Goal: Transaction & Acquisition: Purchase product/service

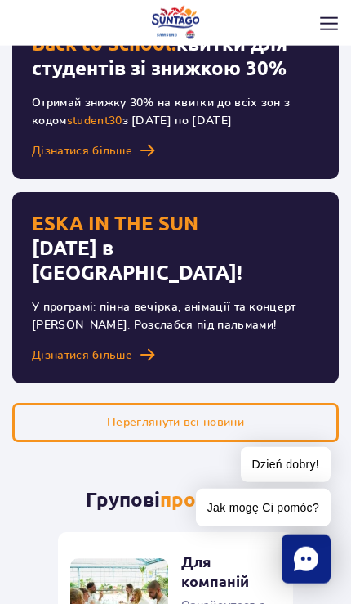
scroll to position [1255, 0]
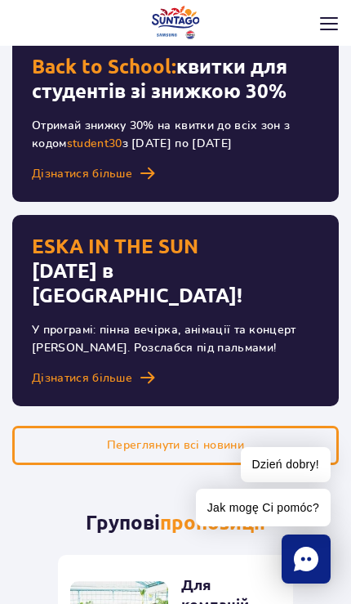
click at [331, 17] on img at bounding box center [329, 23] width 18 height 13
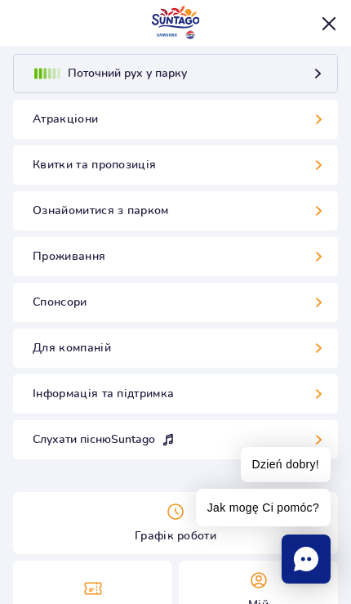
click at [280, 167] on link "Квитки та пропозиція" at bounding box center [175, 164] width 325 height 39
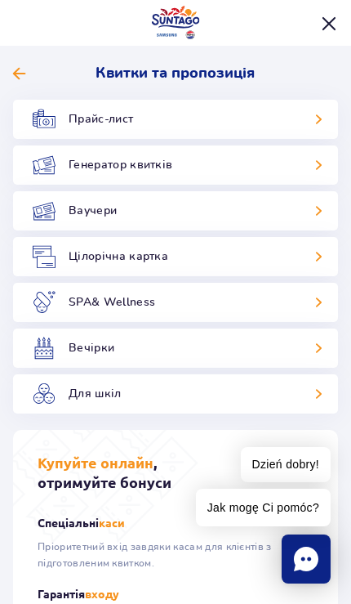
click at [281, 132] on link "Прайс-лист" at bounding box center [175, 119] width 325 height 39
click at [18, 70] on span at bounding box center [19, 73] width 12 height 15
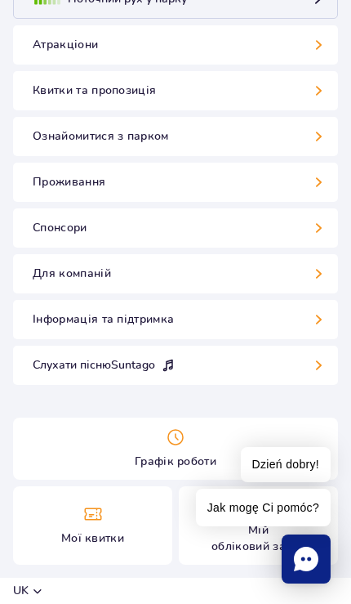
click at [196, 521] on span "Jak mogę Ci pomóc?" at bounding box center [263, 508] width 135 height 38
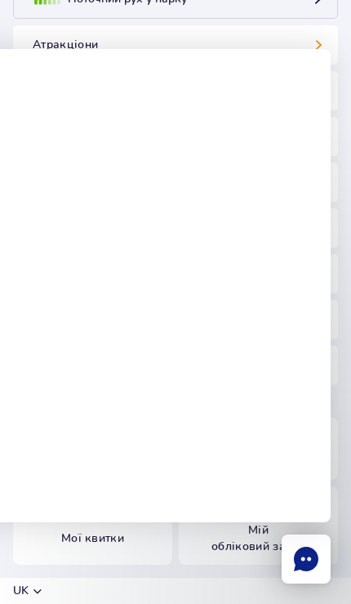
scroll to position [74, 0]
click at [200, 579] on div at bounding box center [170, 367] width 364 height 473
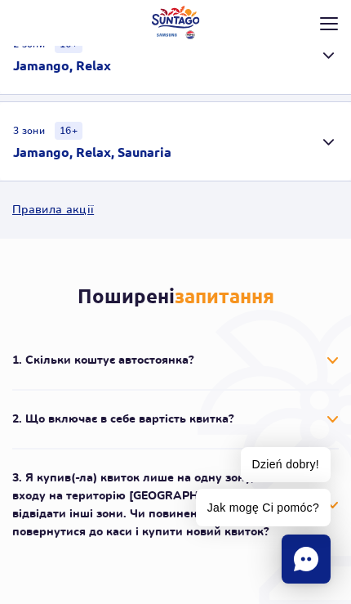
scroll to position [811, 0]
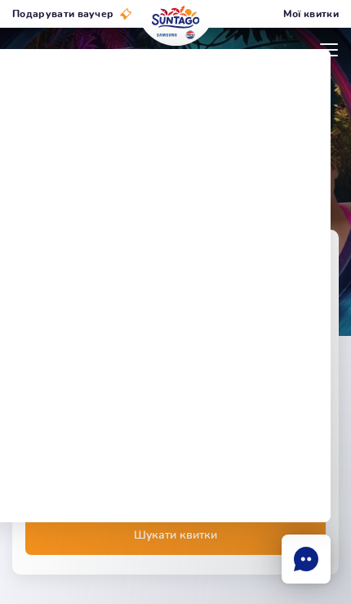
click at [322, 556] on rect "Chat" at bounding box center [306, 558] width 49 height 49
click at [327, 36] on div at bounding box center [175, 181] width 351 height 309
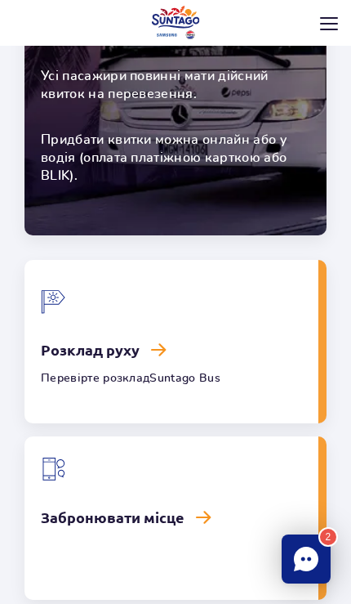
scroll to position [3196, 0]
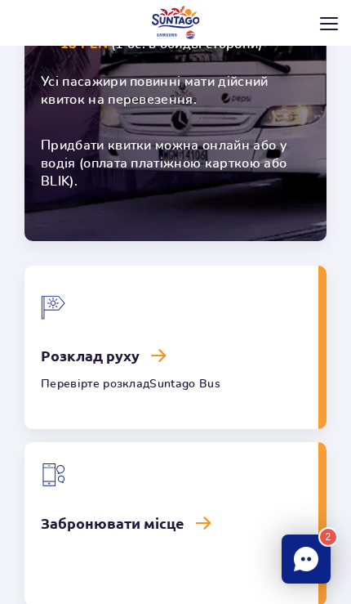
click at [96, 266] on link "Розклад руху" at bounding box center [172, 347] width 294 height 163
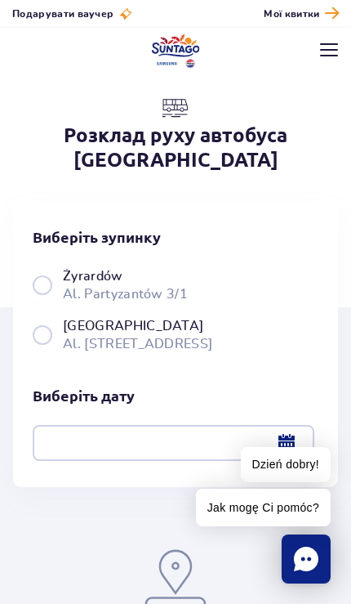
click at [48, 320] on label "Warszawa Al. Jerozolimskie 56" at bounding box center [176, 334] width 286 height 37
click at [48, 350] on input "Warszawa Al. Jerozolimskie 56" at bounding box center [42, 351] width 18 height 3
radio input "true"
click at [284, 428] on div at bounding box center [174, 443] width 282 height 36
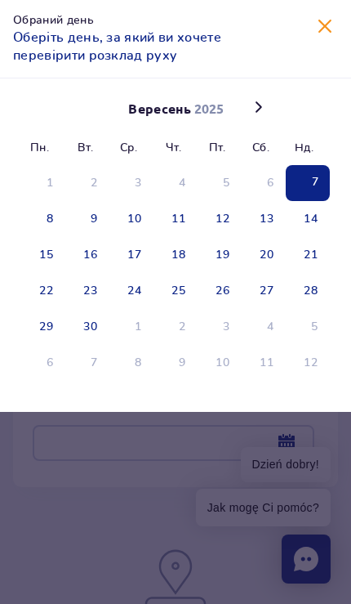
click at [304, 186] on span "7" at bounding box center [308, 183] width 44 height 36
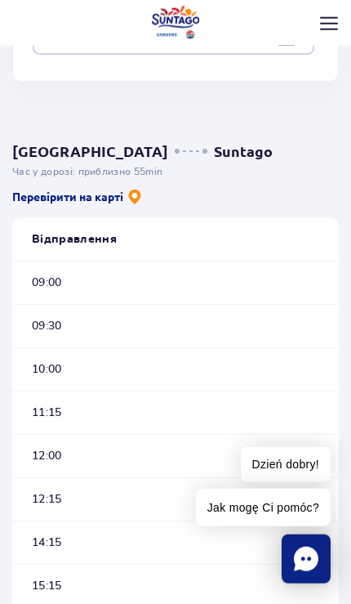
scroll to position [463, 0]
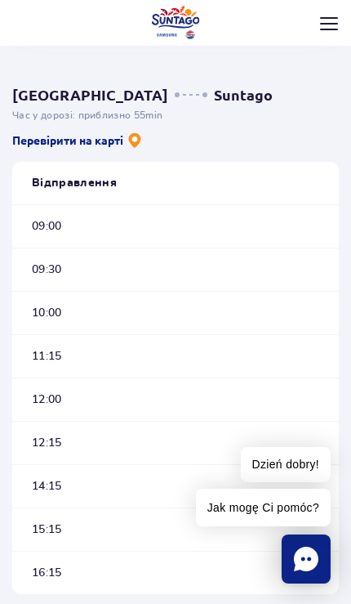
click at [34, 391] on span "12:00" at bounding box center [47, 399] width 30 height 16
click at [48, 391] on span "12:00" at bounding box center [47, 399] width 30 height 16
click at [67, 378] on div "12:00" at bounding box center [175, 399] width 327 height 43
click at [52, 391] on span "12:00" at bounding box center [47, 399] width 30 height 16
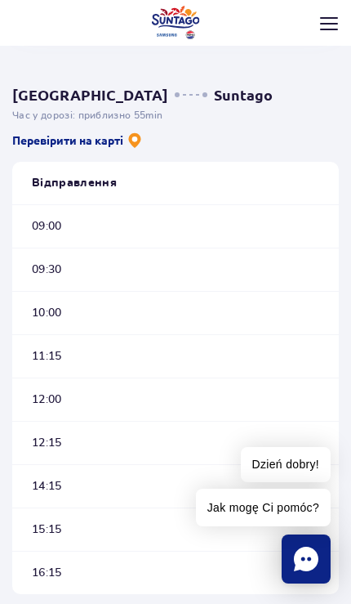
click at [56, 391] on span "12:00" at bounding box center [47, 399] width 30 height 16
click at [63, 378] on div "12:00" at bounding box center [175, 399] width 327 height 43
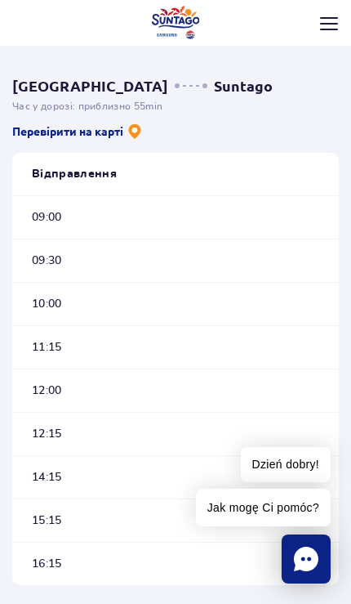
scroll to position [457, 0]
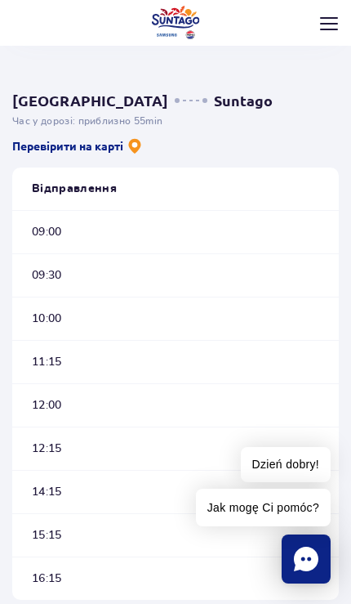
click at [306, 566] on icon "Chat" at bounding box center [306, 559] width 25 height 25
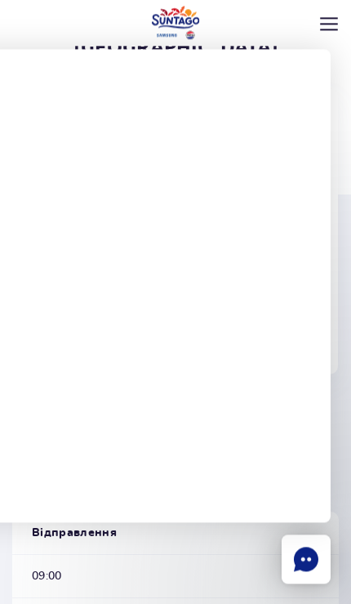
scroll to position [0, 0]
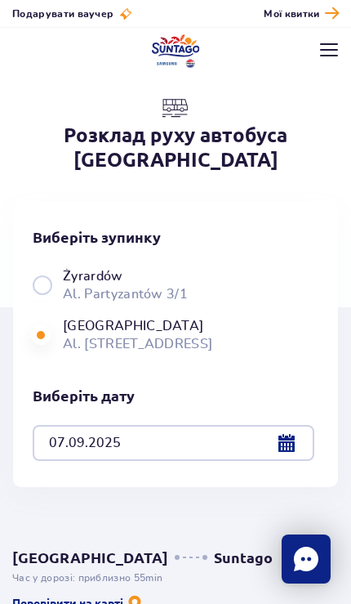
click at [294, 18] on span "Мої квитки" at bounding box center [292, 14] width 56 height 15
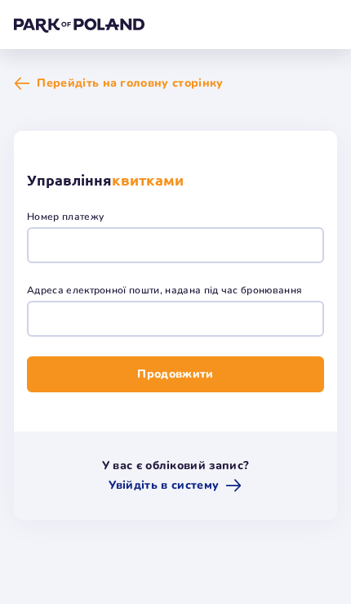
click at [16, 79] on span at bounding box center [22, 83] width 16 height 16
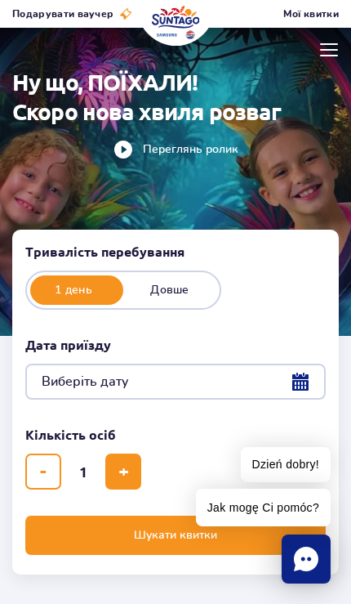
click at [293, 18] on span "Мої квитки" at bounding box center [312, 14] width 56 height 15
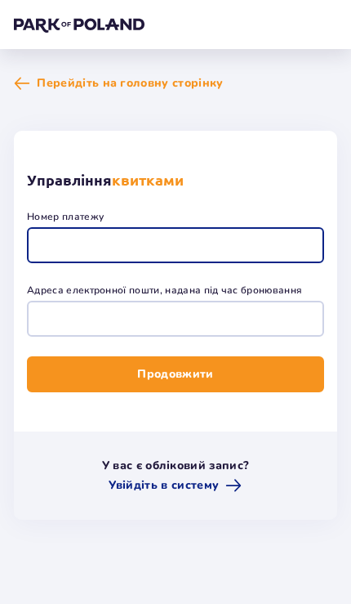
click at [90, 249] on input "Номер платежу" at bounding box center [175, 245] width 297 height 36
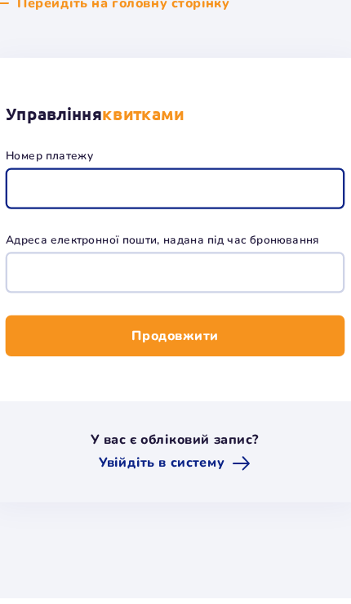
click at [51, 227] on input "Номер платежу" at bounding box center [175, 245] width 297 height 36
paste input "TR-VRC-HZC4N0X"
type input "TR-VRC-HZC4N0X"
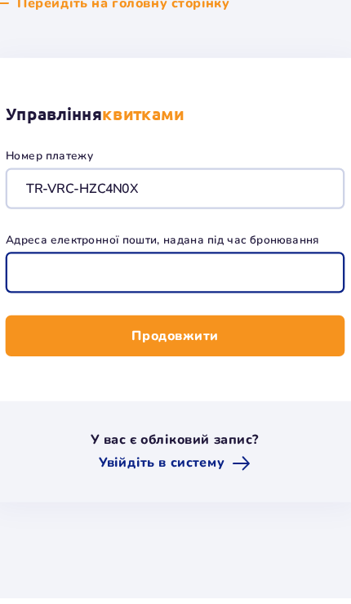
click at [77, 301] on input "Адреса електронної пошти, надана під час бронювання" at bounding box center [175, 319] width 297 height 36
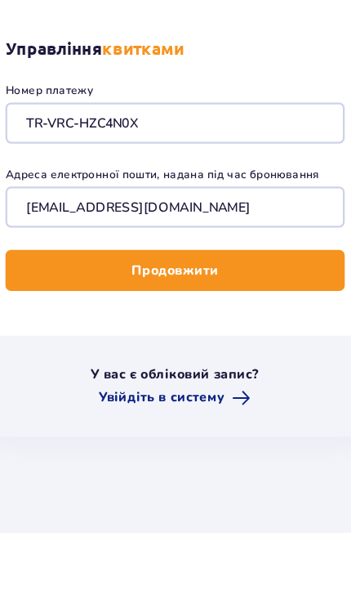
click at [60, 356] on button "Продовжити" at bounding box center [175, 374] width 297 height 36
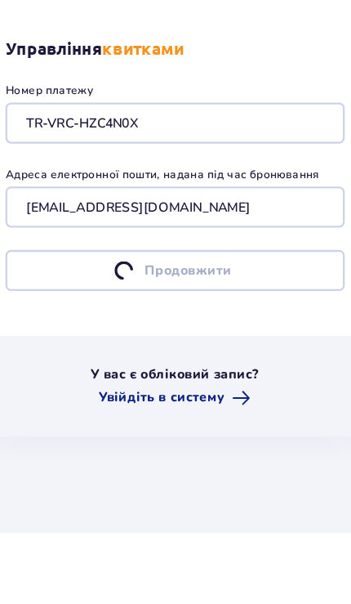
scroll to position [62, 0]
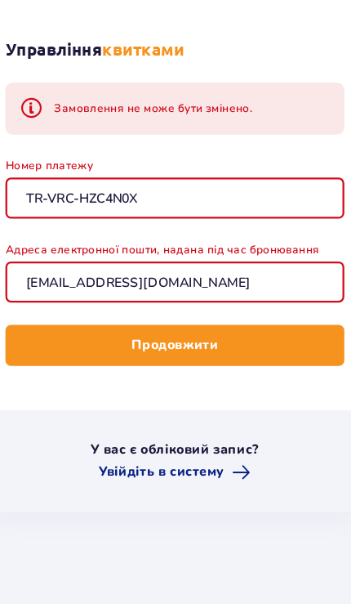
click at [27, 230] on input "TR-VRC-HZC4N0X" at bounding box center [175, 248] width 297 height 36
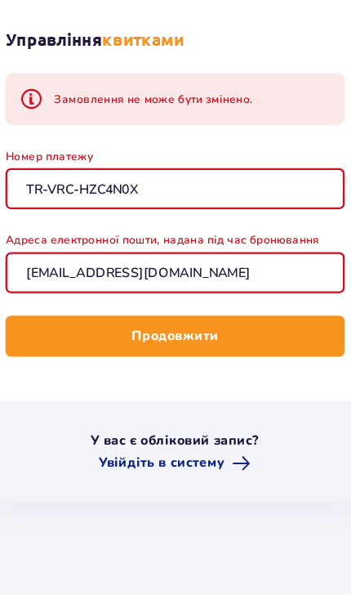
click at [91, 360] on button "Продовжити" at bounding box center [175, 378] width 297 height 36
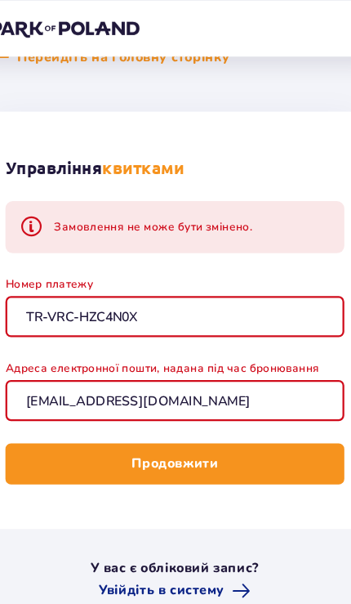
scroll to position [0, 0]
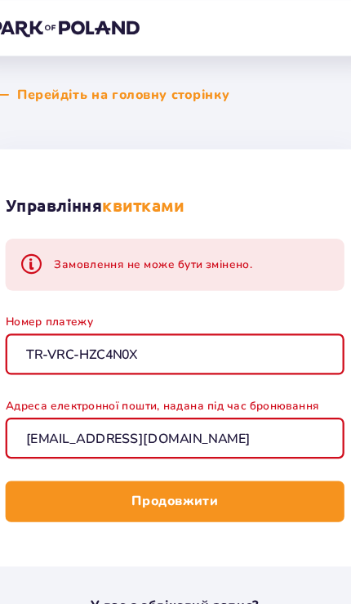
click at [262, 392] on input "alsuasanova51@gmail.com" at bounding box center [175, 384] width 297 height 36
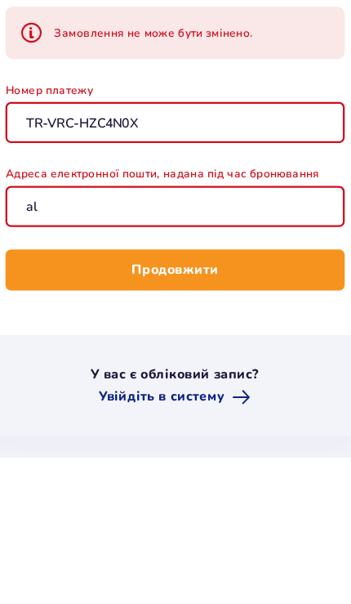
type input "a"
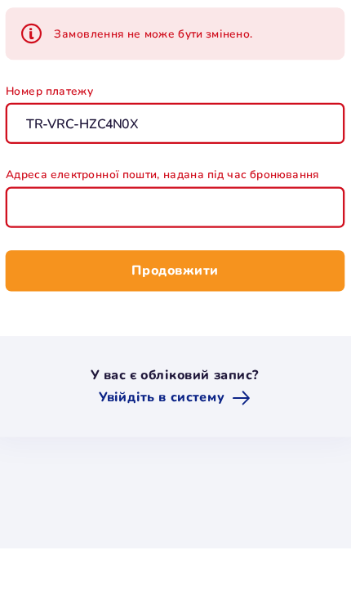
click at [141, 214] on input "TR-VRC-HZC4N0X" at bounding box center [175, 232] width 297 height 36
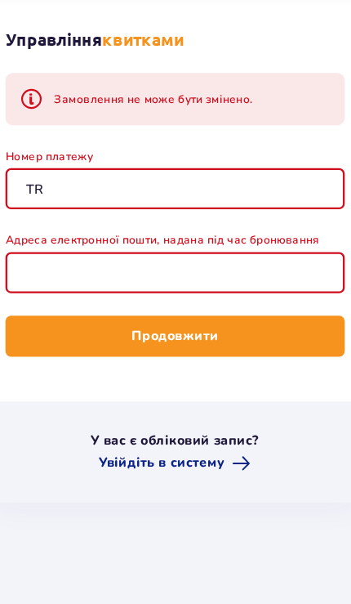
type input "T"
click at [38, 214] on input "Номер платежу" at bounding box center [175, 232] width 297 height 36
paste input "TR-VRC-HZC4N0X"
type input "TR-VRC-HZC4N0X"
click at [77, 288] on input "Адреса електронної пошти, надана під час бронювання" at bounding box center [175, 306] width 297 height 36
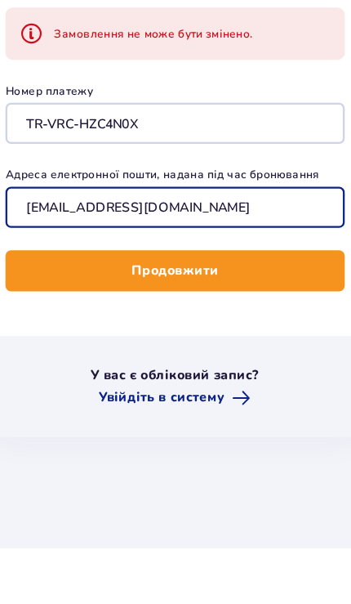
type input "[EMAIL_ADDRESS][DOMAIN_NAME]"
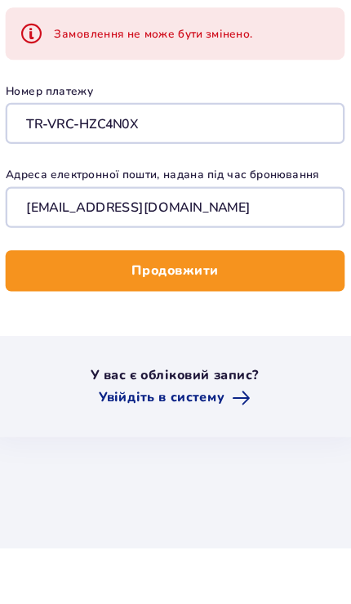
click at [55, 343] on button "Продовжити" at bounding box center [175, 361] width 297 height 36
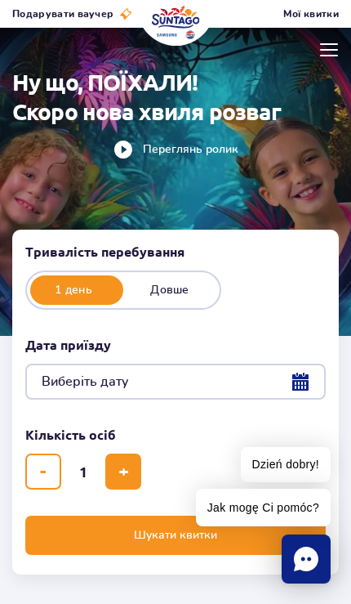
click at [309, 14] on span "Мої квитки" at bounding box center [312, 14] width 56 height 15
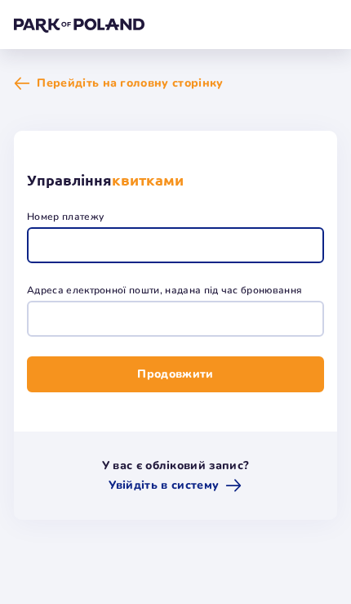
click at [65, 243] on input "Номер платежу" at bounding box center [175, 245] width 297 height 36
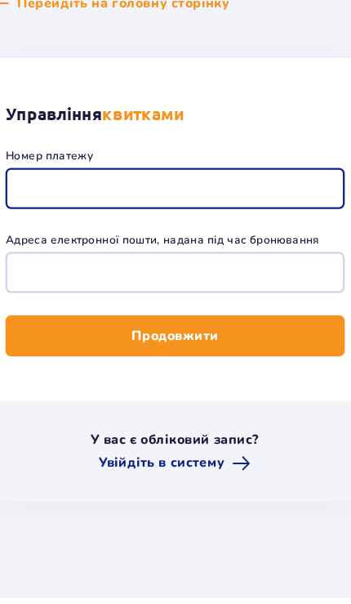
click at [42, 227] on input "Номер платежу" at bounding box center [175, 245] width 297 height 36
paste input "TR-VRC-HZC4N0X"
type input "TR-VRC-HZC4N0X"
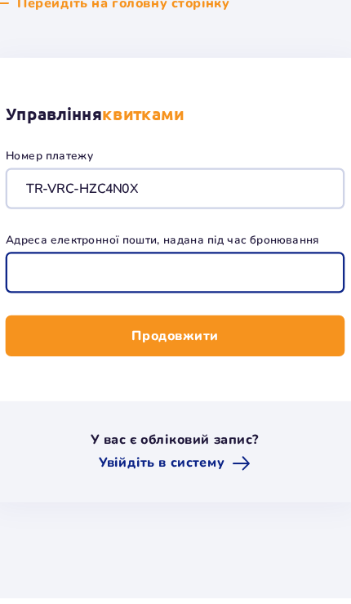
click at [54, 301] on input "Адреса електронної пошти, надана під час бронювання" at bounding box center [175, 319] width 297 height 36
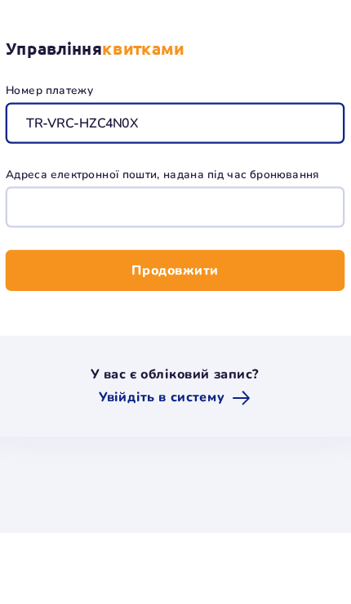
click at [29, 227] on input "TR-VRC-HZC4N0X" at bounding box center [175, 245] width 297 height 36
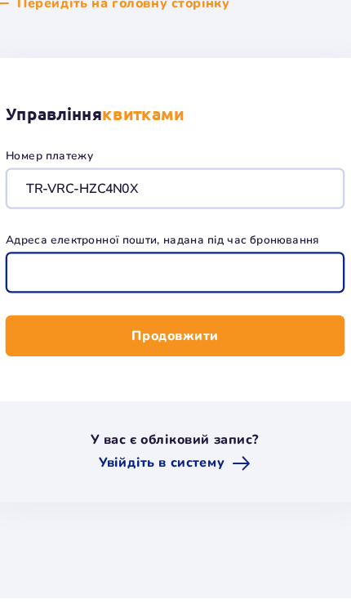
click at [58, 301] on input "Адреса електронної пошти, надана під час бронювання" at bounding box center [175, 319] width 297 height 36
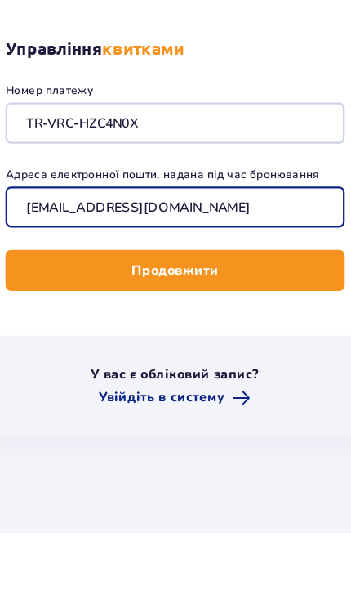
type input "[EMAIL_ADDRESS][DOMAIN_NAME]"
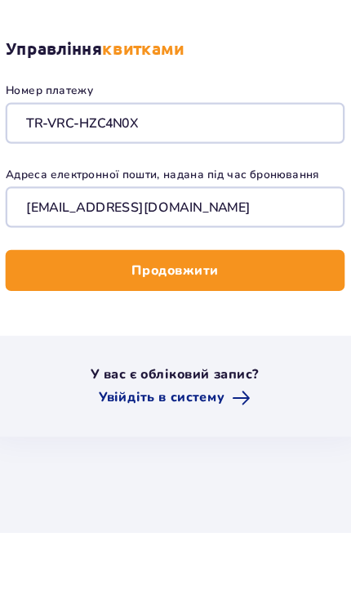
click at [75, 356] on button "Продовжити" at bounding box center [175, 374] width 297 height 36
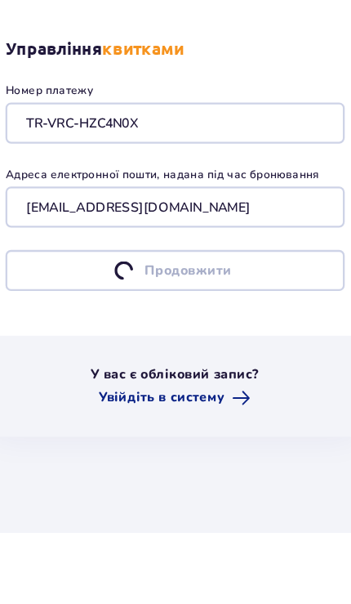
scroll to position [62, 0]
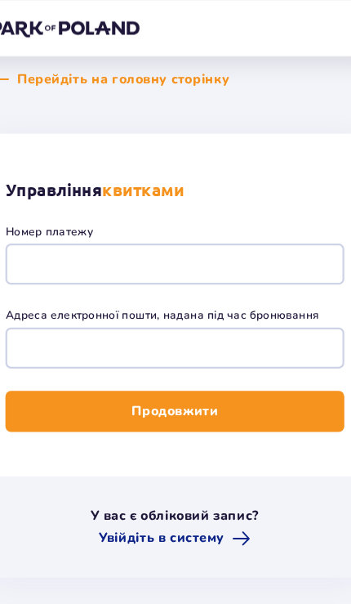
click at [64, 29] on img at bounding box center [79, 24] width 131 height 16
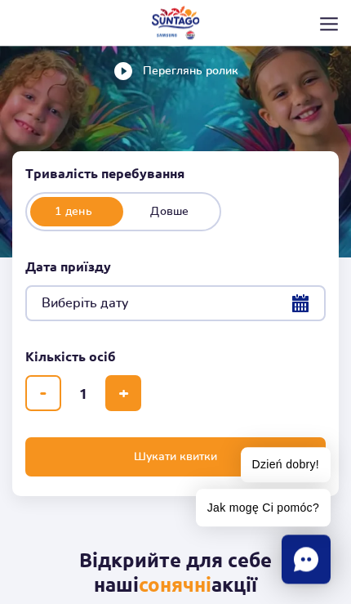
scroll to position [87, 0]
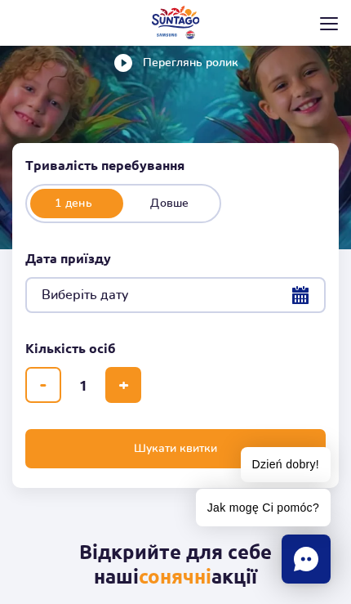
click at [201, 449] on span "Шукати квитки" at bounding box center [175, 448] width 83 height 13
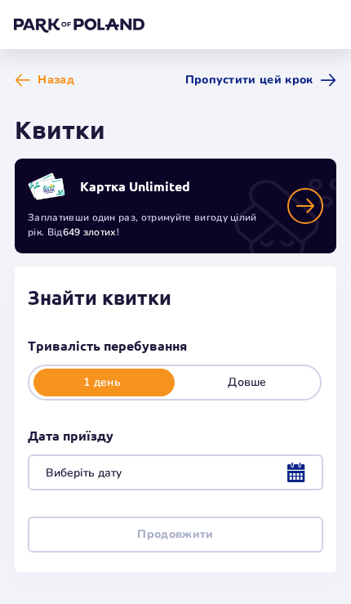
click at [210, 477] on div at bounding box center [176, 472] width 296 height 36
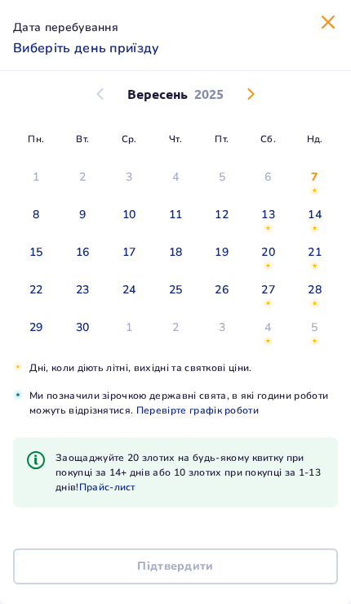
click at [315, 185] on img "неділя, 7 вересня 2025 р." at bounding box center [315, 190] width 11 height 10
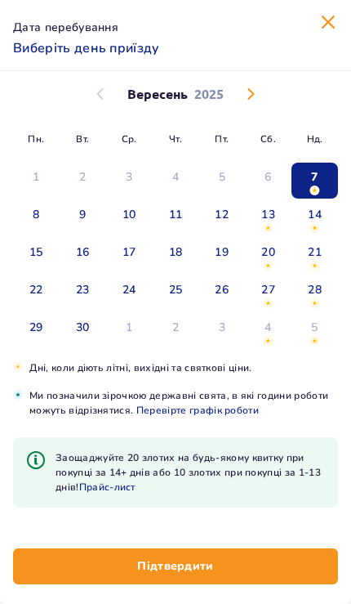
click at [200, 570] on p "Підтвердити" at bounding box center [175, 566] width 77 height 16
type input "07.09.25"
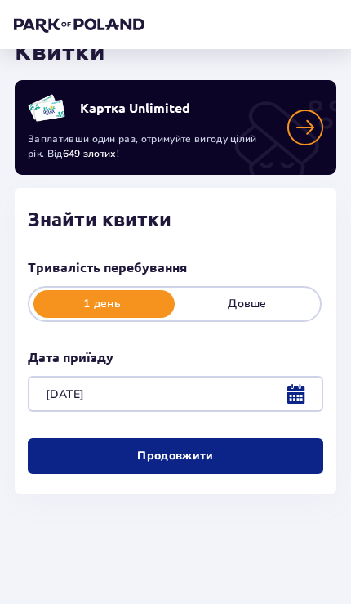
scroll to position [79, 0]
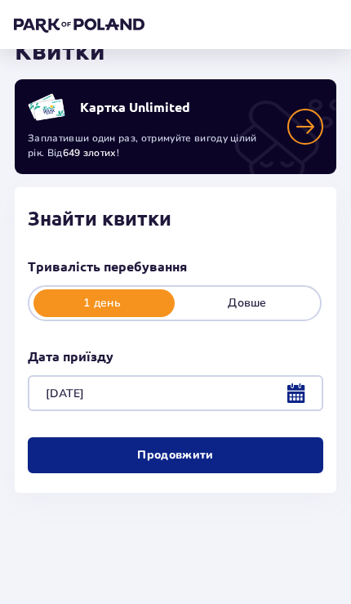
click at [213, 462] on span "button" at bounding box center [217, 455] width 16 height 16
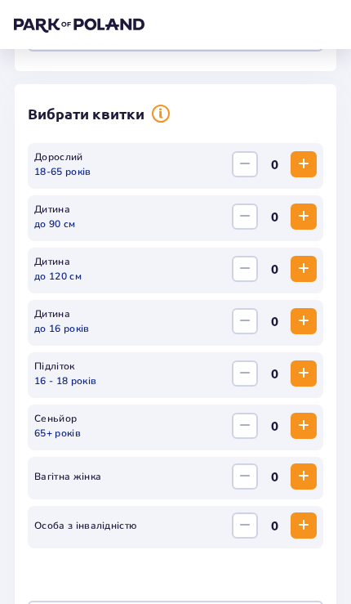
scroll to position [436, 0]
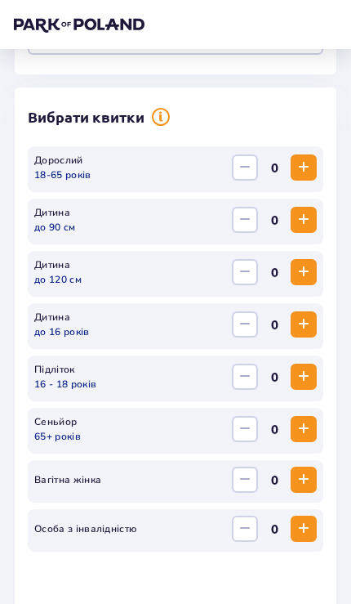
click at [310, 172] on span "Increase" at bounding box center [304, 168] width 20 height 20
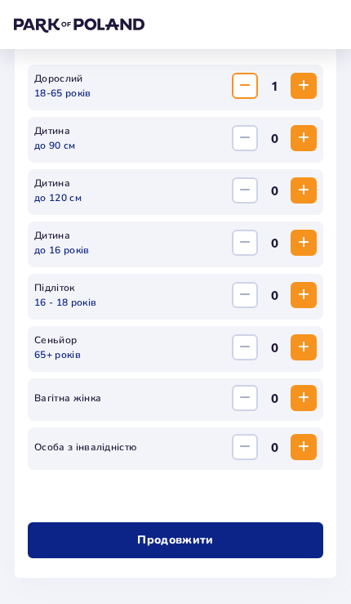
click at [217, 542] on span "button" at bounding box center [217, 540] width 16 height 16
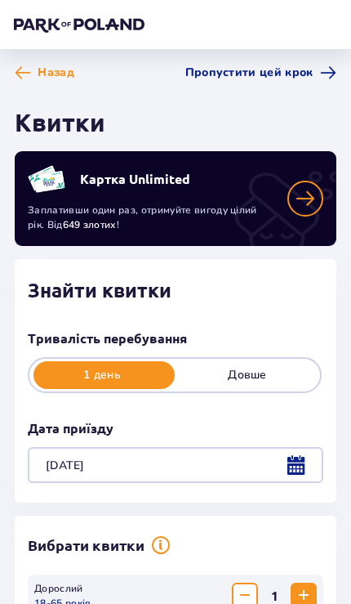
scroll to position [0, 0]
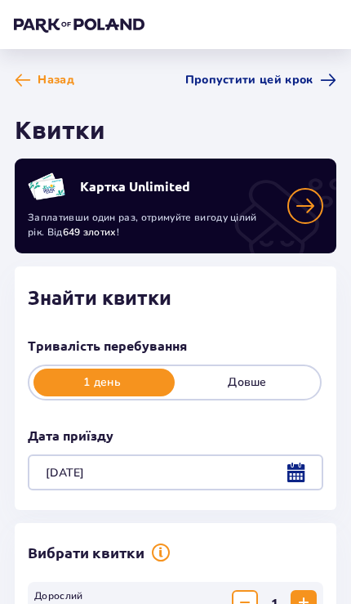
click at [294, 87] on span "Пропустити цей крок" at bounding box center [249, 80] width 128 height 16
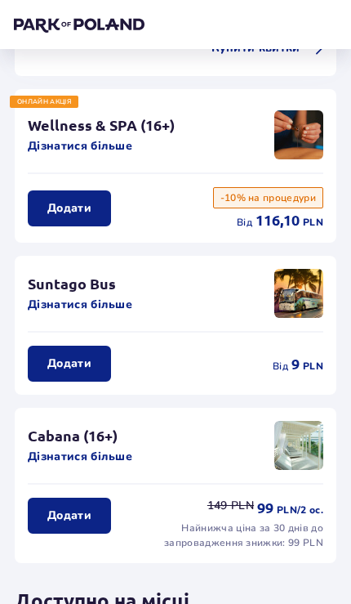
scroll to position [203, 0]
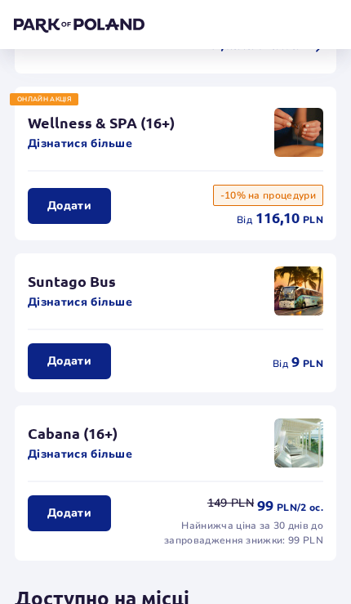
click at [181, 352] on div "Додати від 9 PLN" at bounding box center [176, 354] width 296 height 49
click at [96, 365] on button "Додати" at bounding box center [69, 361] width 83 height 36
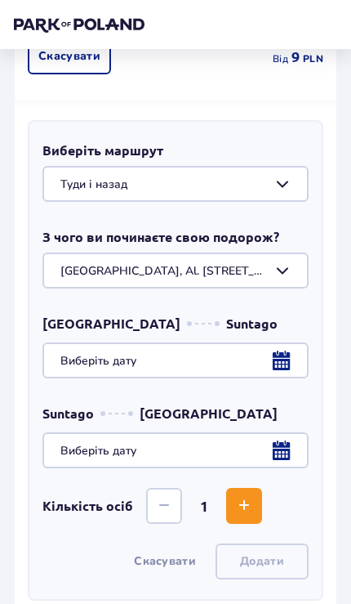
scroll to position [508, 0]
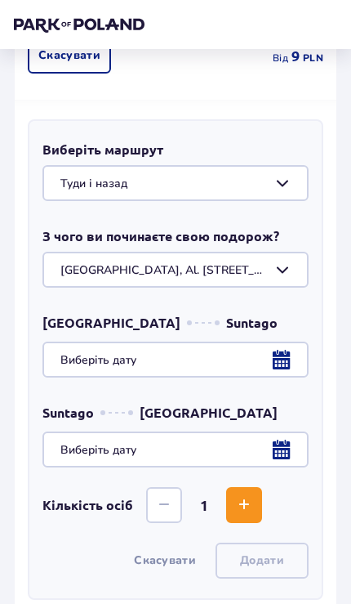
click at [247, 373] on div at bounding box center [175, 360] width 266 height 36
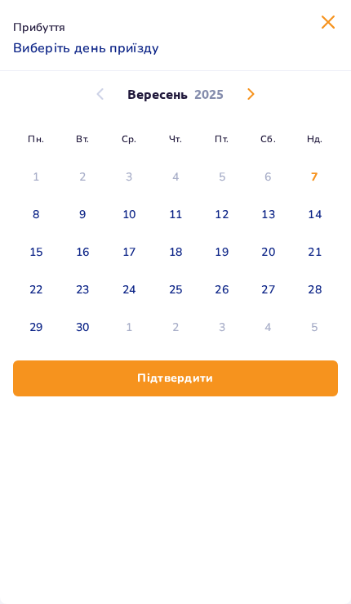
click at [324, 172] on div "7" at bounding box center [315, 181] width 47 height 36
click at [219, 375] on span "button" at bounding box center [217, 378] width 16 height 16
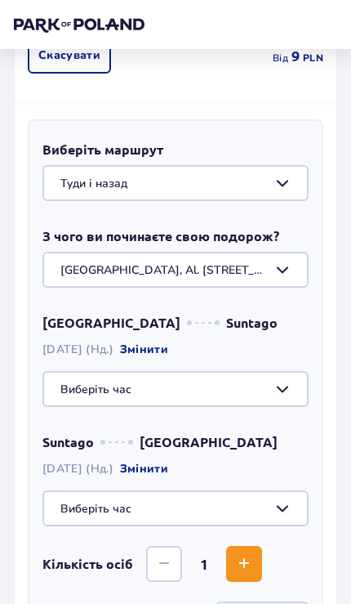
click at [277, 391] on div at bounding box center [175, 389] width 266 height 36
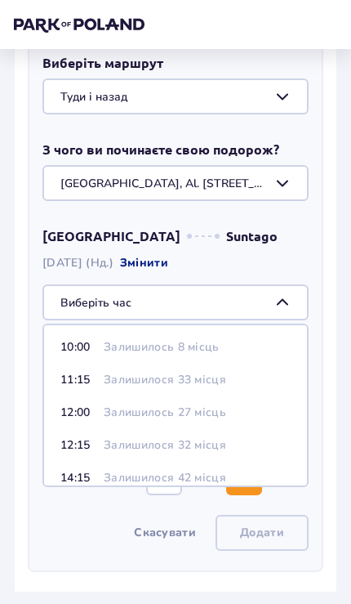
scroll to position [76, 0]
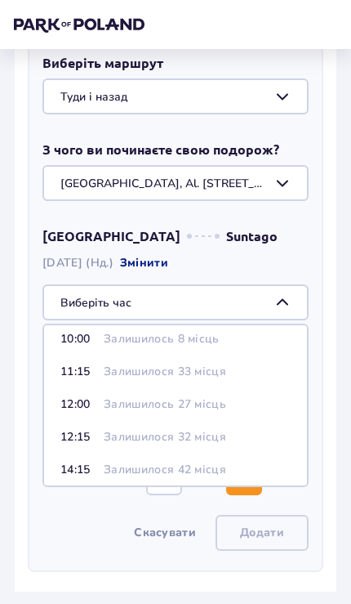
click at [193, 410] on p "Залишилось 27 місць" at bounding box center [165, 404] width 123 height 16
type input "12:00"
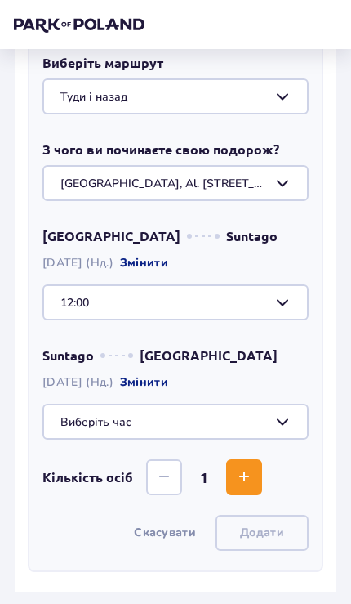
click at [199, 421] on div at bounding box center [175, 422] width 266 height 36
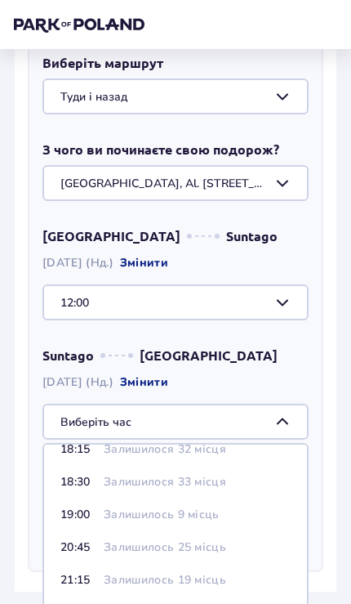
scroll to position [52, 0]
click at [177, 579] on p "Залишилось 19 місць" at bounding box center [165, 580] width 123 height 16
type input "21:15"
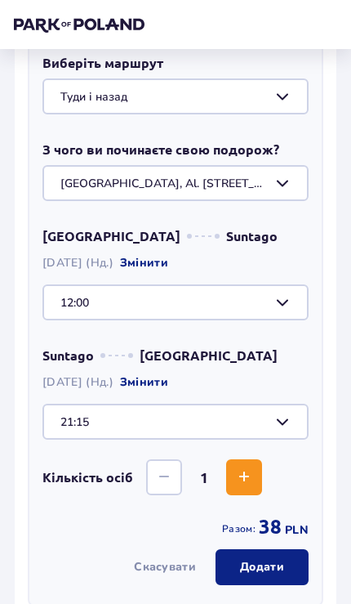
click at [272, 569] on p "Додати" at bounding box center [262, 567] width 44 height 16
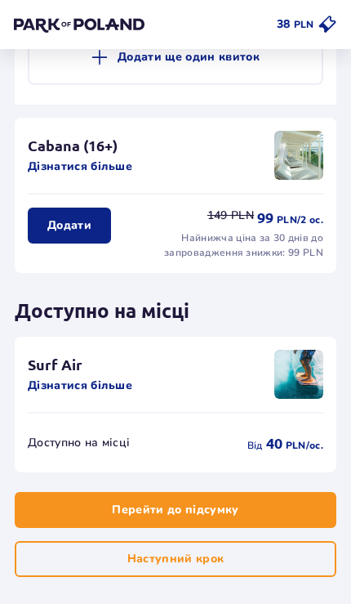
scroll to position [759, 0]
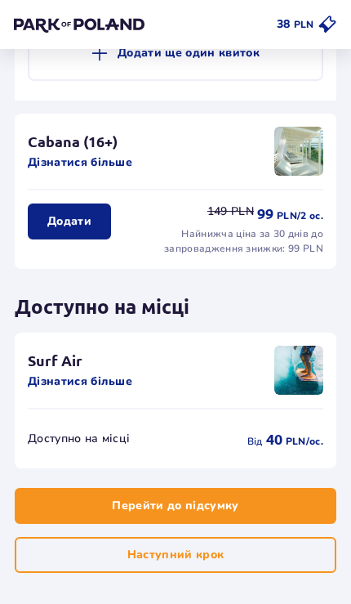
click at [252, 507] on button "Перейти до підсумку" at bounding box center [176, 506] width 322 height 36
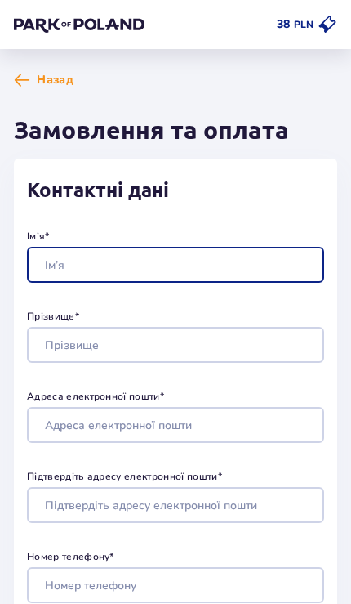
click at [291, 270] on input "Ім’я *" at bounding box center [175, 265] width 297 height 36
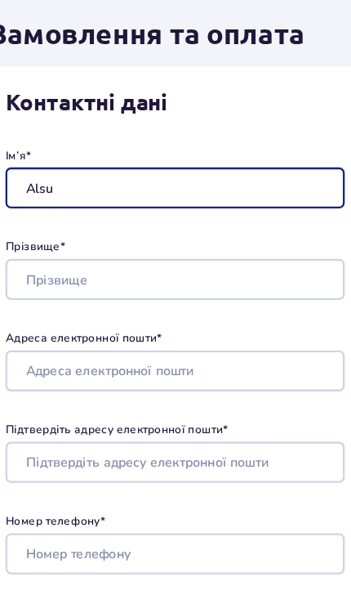
type input "Alsu"
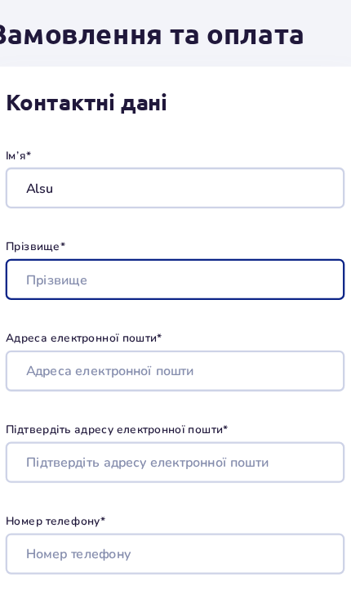
click at [38, 327] on input "Прізвище *" at bounding box center [175, 345] width 297 height 36
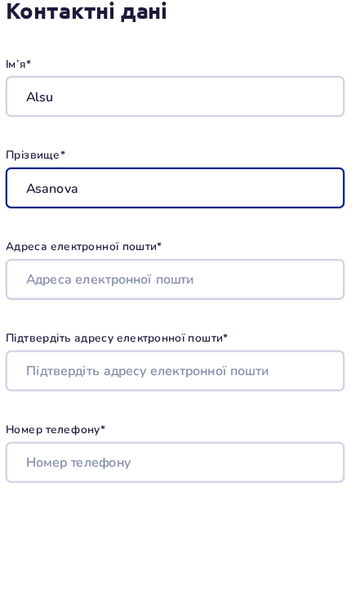
type input "Asanova"
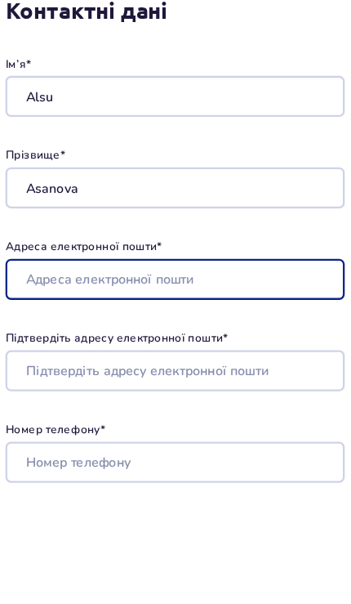
click at [52, 407] on input "Адреса електронної пошти *" at bounding box center [175, 425] width 297 height 36
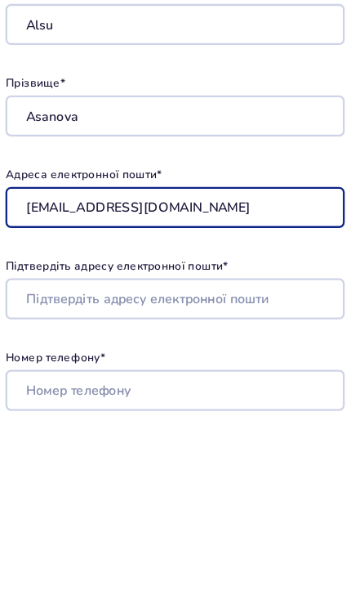
type input "[EMAIL_ADDRESS][DOMAIN_NAME]"
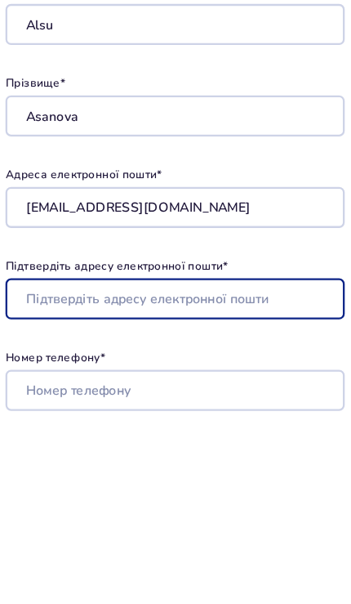
click at [57, 485] on input "Підтвердіть адресу електронної пошти *" at bounding box center [175, 503] width 297 height 36
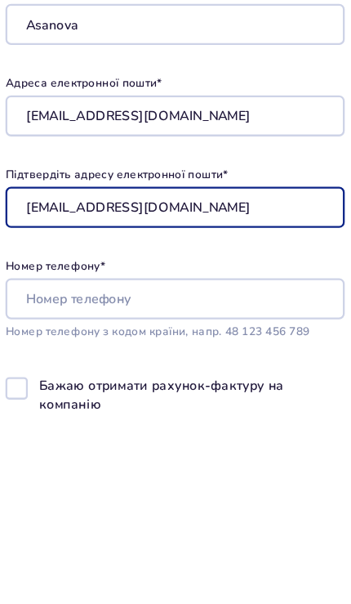
type input "[EMAIL_ADDRESS][DOMAIN_NAME]"
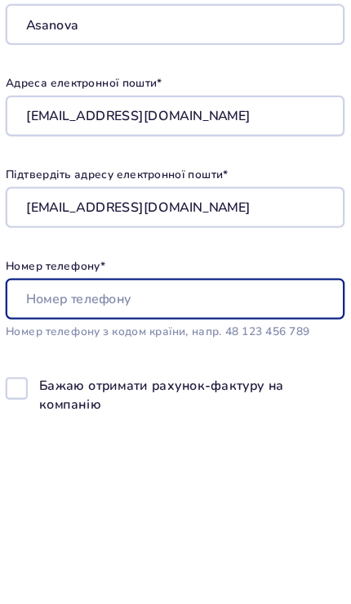
click at [51, 485] on input "Номер телефону *" at bounding box center [175, 503] width 297 height 36
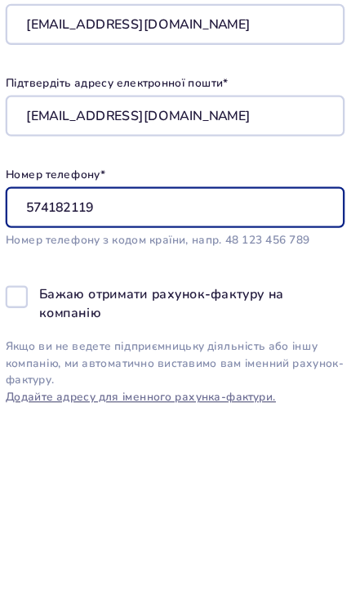
type input "574182119"
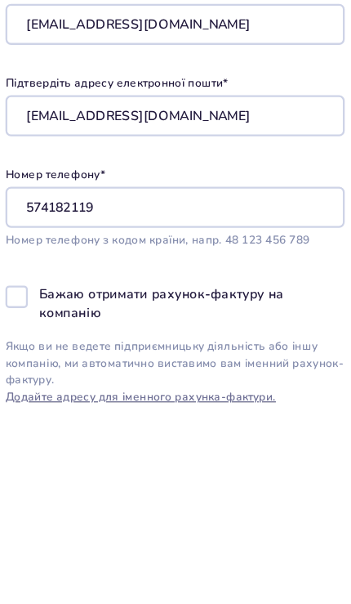
click at [27, 492] on div at bounding box center [37, 502] width 20 height 20
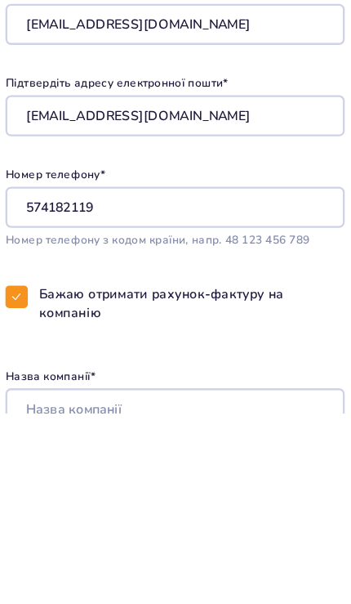
scroll to position [328, 0]
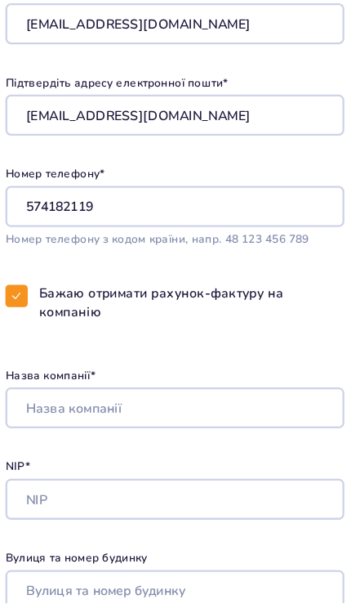
click at [32, 330] on span at bounding box center [37, 335] width 10 height 10
checkbox input "false"
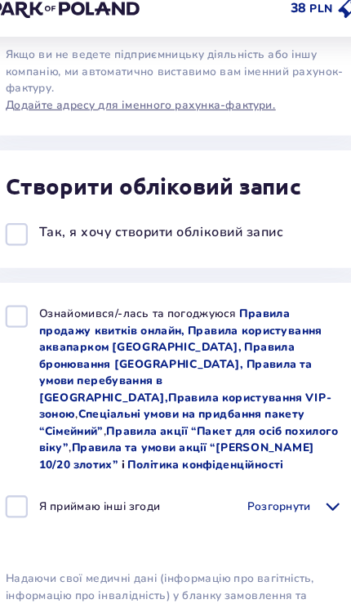
scroll to position [645, 0]
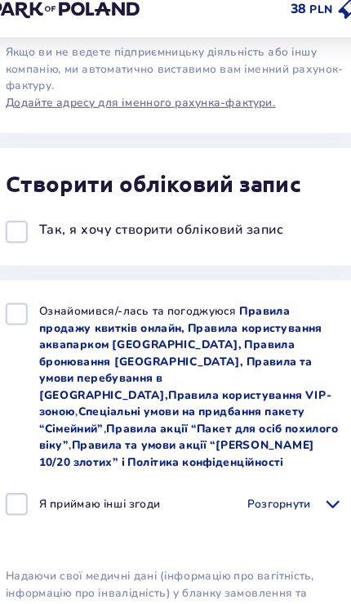
click at [27, 282] on div at bounding box center [37, 292] width 20 height 20
checkbox input "true"
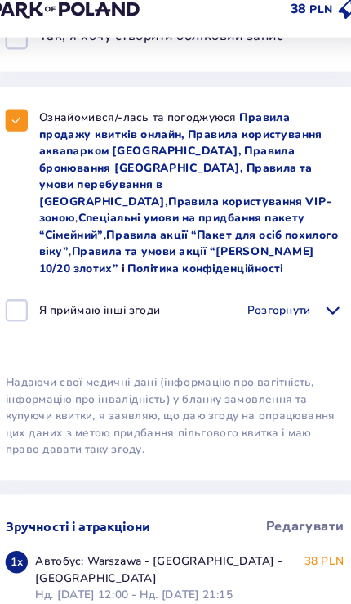
click at [27, 279] on div at bounding box center [37, 289] width 20 height 20
checkbox input "true"
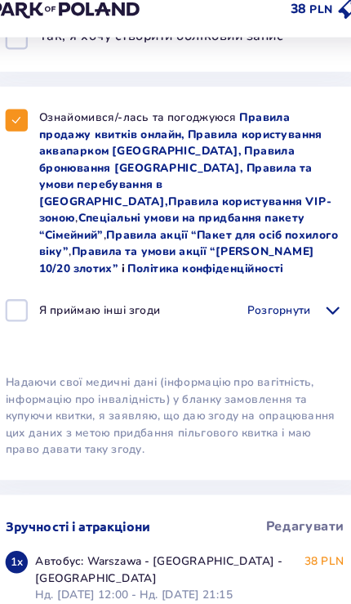
checkbox input "true"
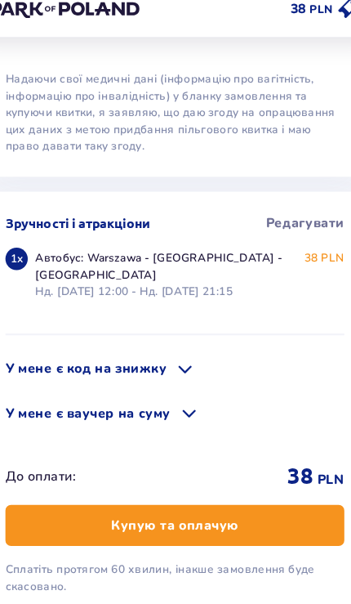
click at [222, 459] on button "Купую та оплачую" at bounding box center [175, 477] width 297 height 36
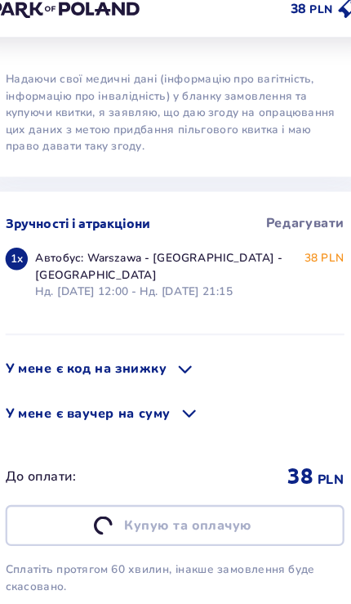
scroll to position [1081, 0]
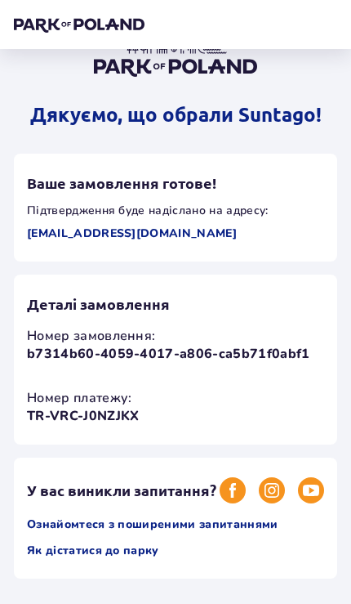
scroll to position [69, 0]
